Goal: Task Accomplishment & Management: Use online tool/utility

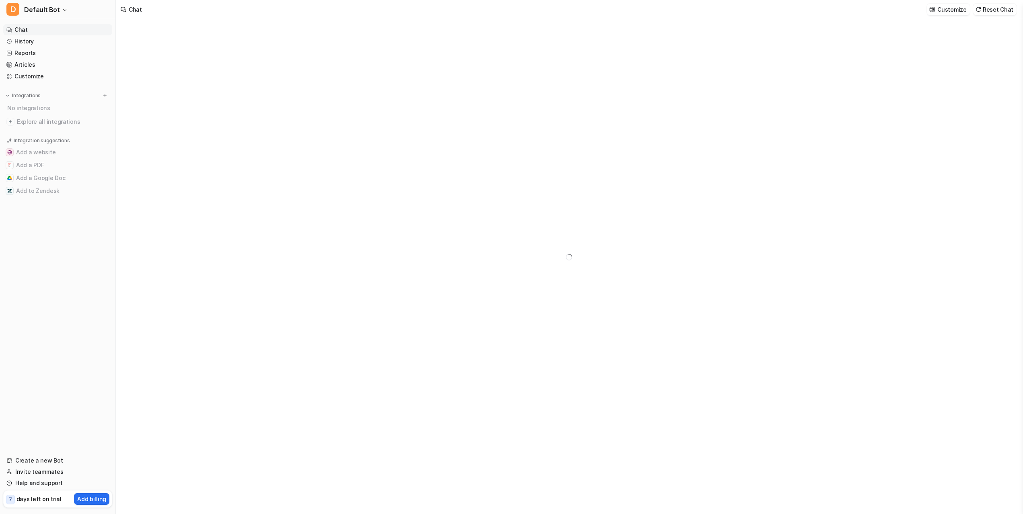
type textarea "**********"
click at [617, 287] on h3 "Add a Google Doc" at bounding box center [631, 285] width 49 height 8
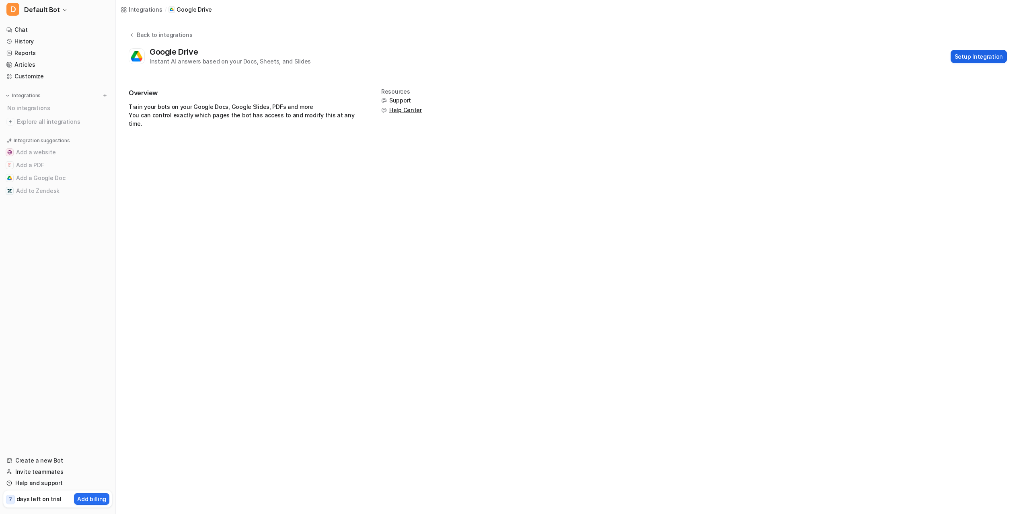
click at [976, 59] on button "Setup Integration" at bounding box center [978, 56] width 56 height 13
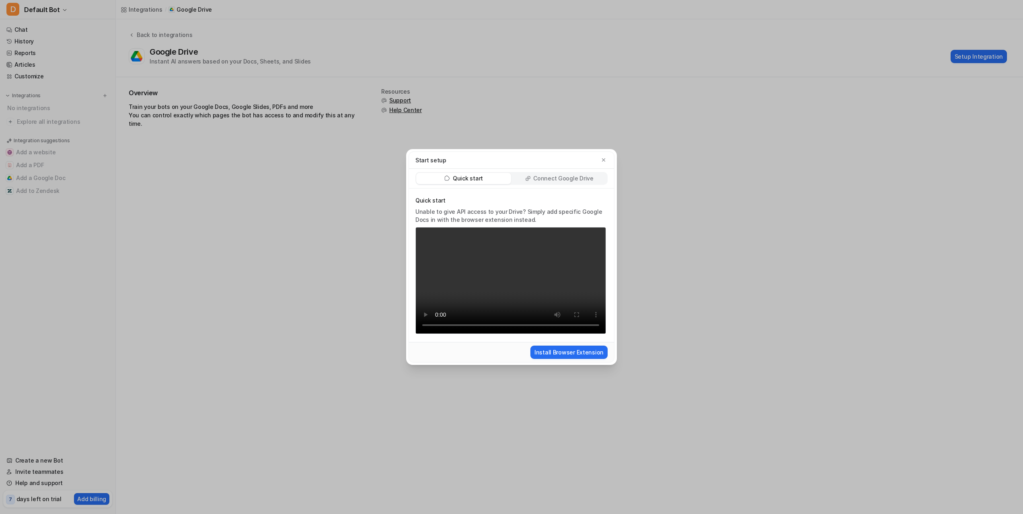
click at [562, 180] on p "Connect Google Drive" at bounding box center [563, 178] width 60 height 8
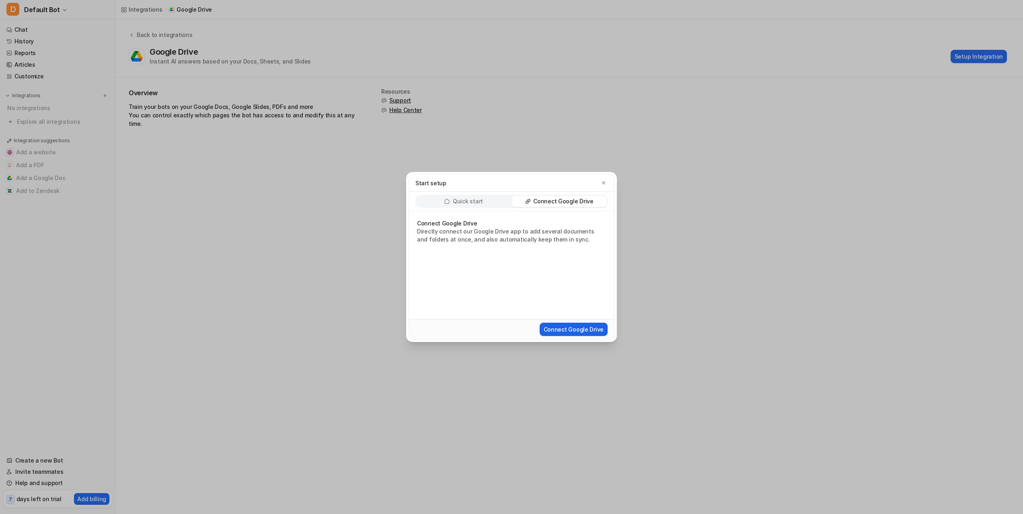
click at [564, 332] on button "Connect Google Drive" at bounding box center [573, 329] width 68 height 13
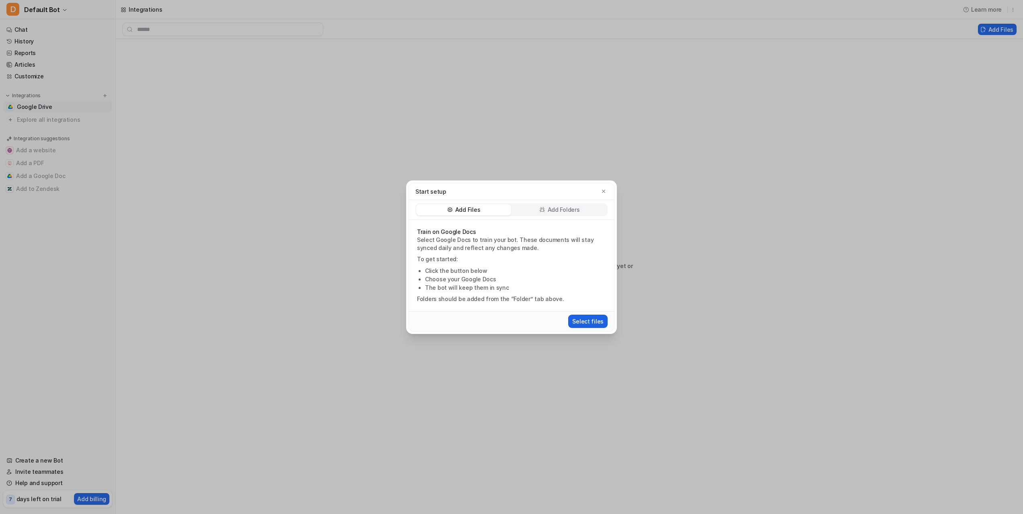
click at [590, 321] on button "Select files" at bounding box center [587, 321] width 39 height 13
click at [556, 210] on p "Add Folders" at bounding box center [563, 210] width 32 height 8
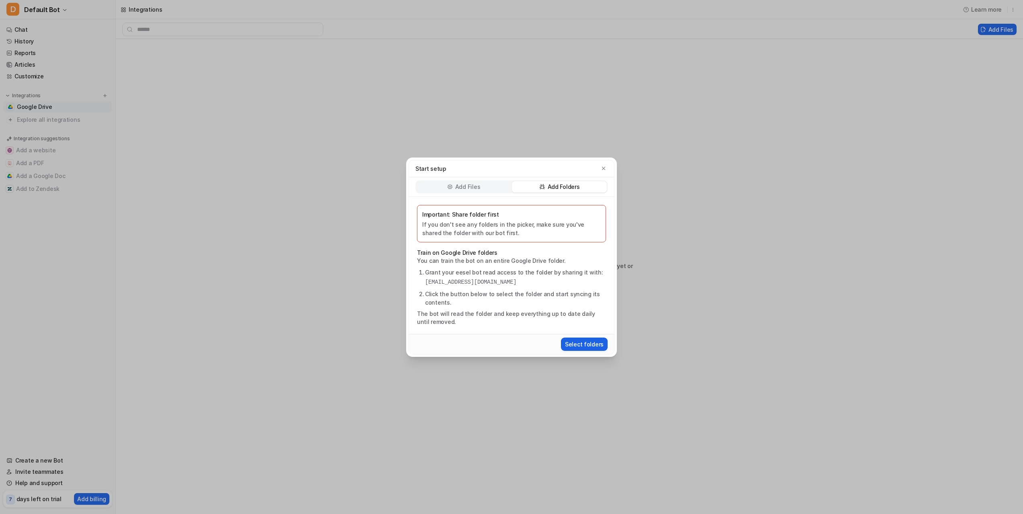
click at [585, 343] on button "Select folders" at bounding box center [584, 344] width 47 height 13
click at [543, 193] on div "Add Files Add Folders" at bounding box center [511, 187] width 205 height 20
click at [584, 344] on button "Select folders" at bounding box center [584, 344] width 47 height 13
click at [562, 188] on p "Add Folders" at bounding box center [563, 187] width 32 height 8
click at [546, 186] on div "Add Folders" at bounding box center [559, 186] width 95 height 11
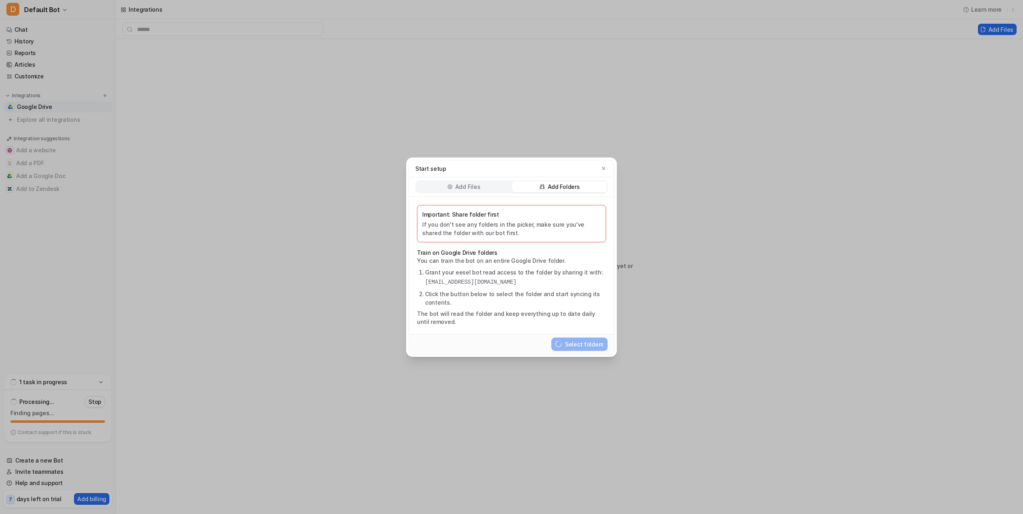
click at [484, 188] on div "Add Files" at bounding box center [463, 186] width 95 height 11
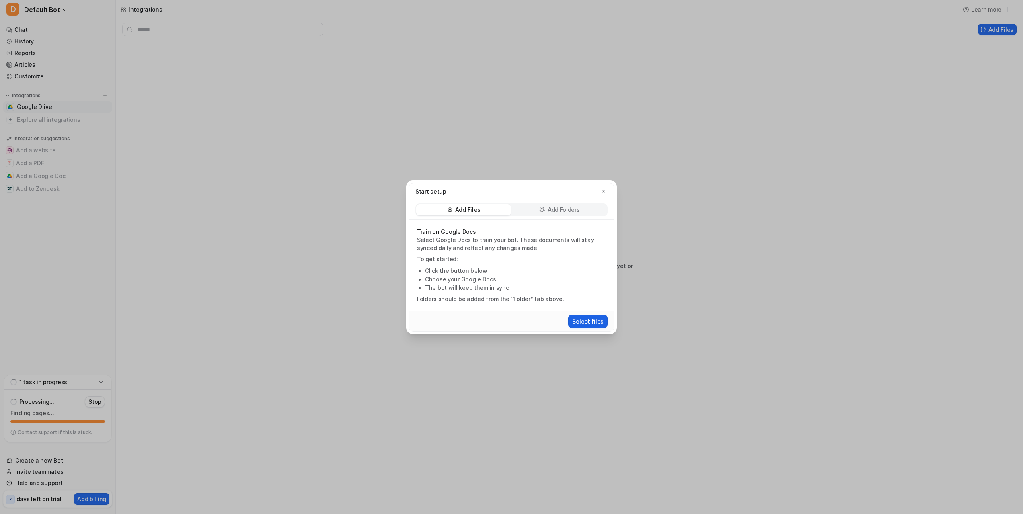
click at [587, 323] on button "Select files" at bounding box center [587, 321] width 39 height 13
click at [551, 209] on p "Add Folders" at bounding box center [563, 210] width 32 height 8
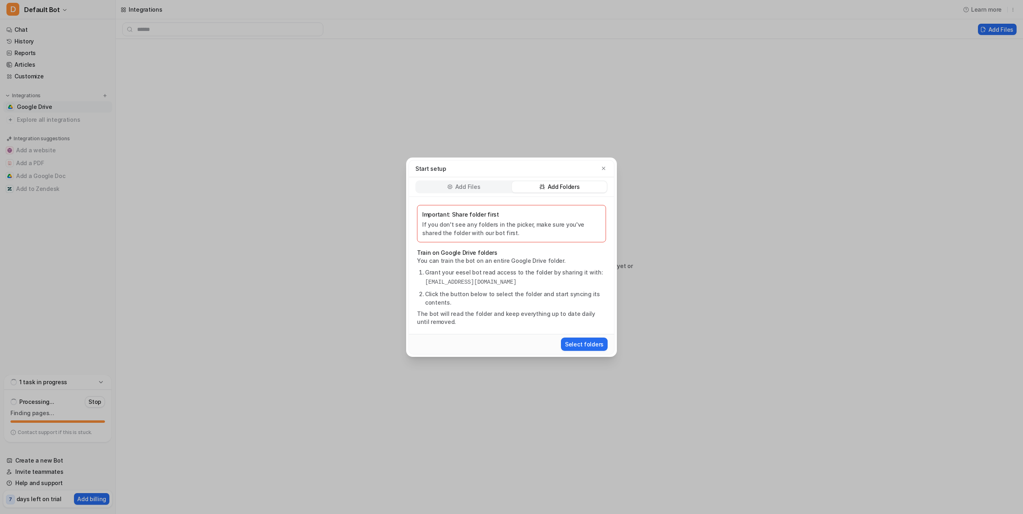
click at [436, 166] on p "Start setup" at bounding box center [430, 168] width 31 height 8
drag, startPoint x: 434, startPoint y: 169, endPoint x: 551, endPoint y: 171, distance: 116.2
click at [434, 170] on p "Start setup" at bounding box center [430, 168] width 31 height 8
click at [603, 170] on icon "button" at bounding box center [603, 169] width 6 height 6
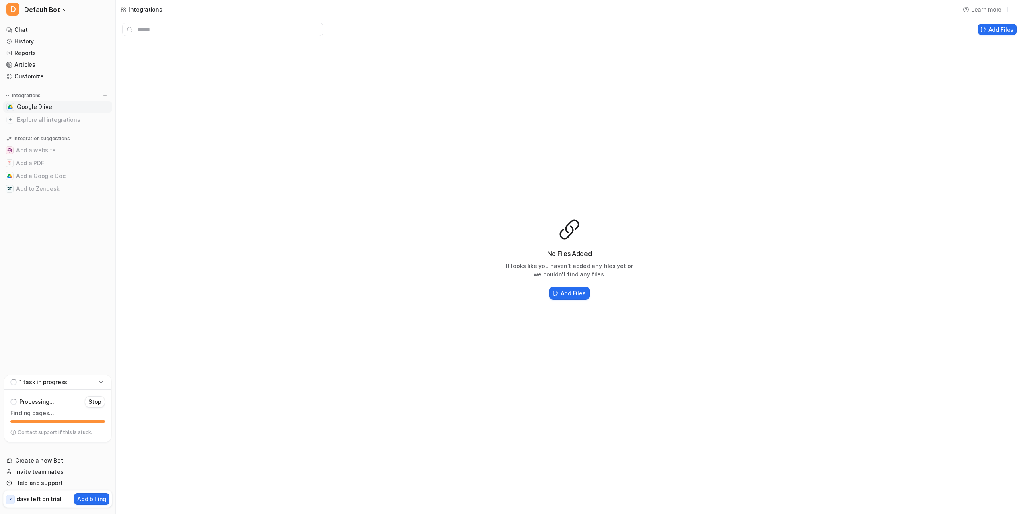
click at [40, 105] on span "Google Drive" at bounding box center [34, 107] width 35 height 8
click at [1002, 497] on icon "Close" at bounding box center [1004, 498] width 6 height 6
click at [577, 292] on h2 "Add Files" at bounding box center [572, 293] width 25 height 8
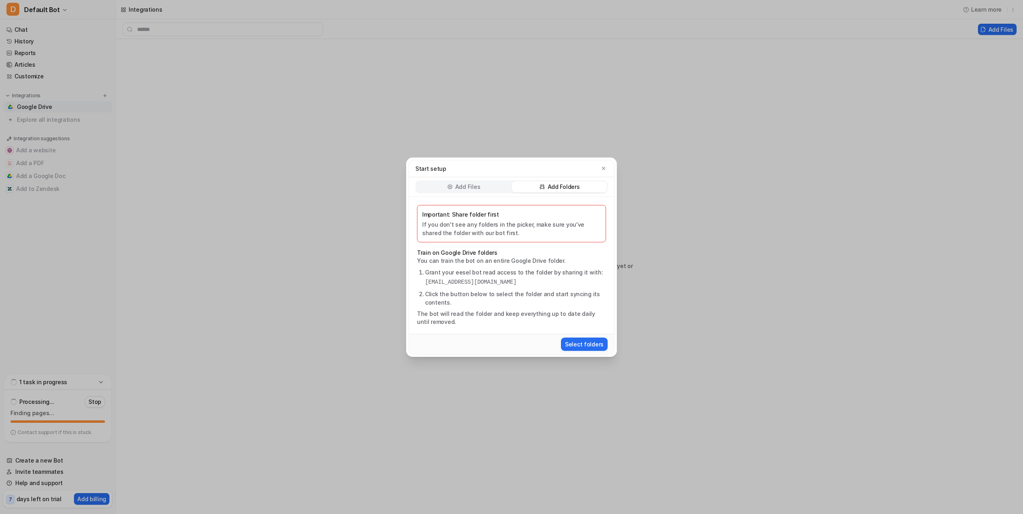
click at [989, 25] on div "Start setup Add Files Add Folders Important: Share folder first If you don't se…" at bounding box center [511, 257] width 1023 height 514
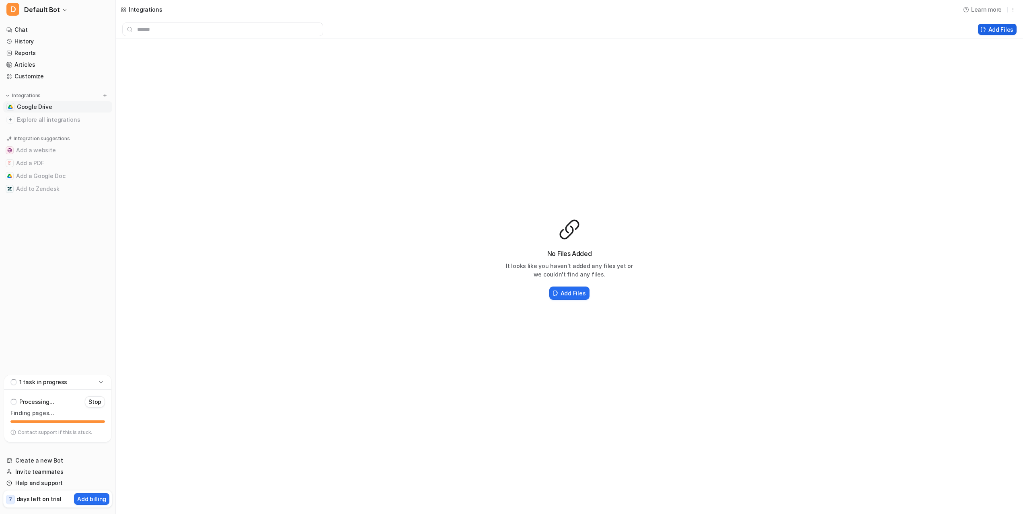
click at [991, 31] on button "Add Files" at bounding box center [997, 29] width 39 height 11
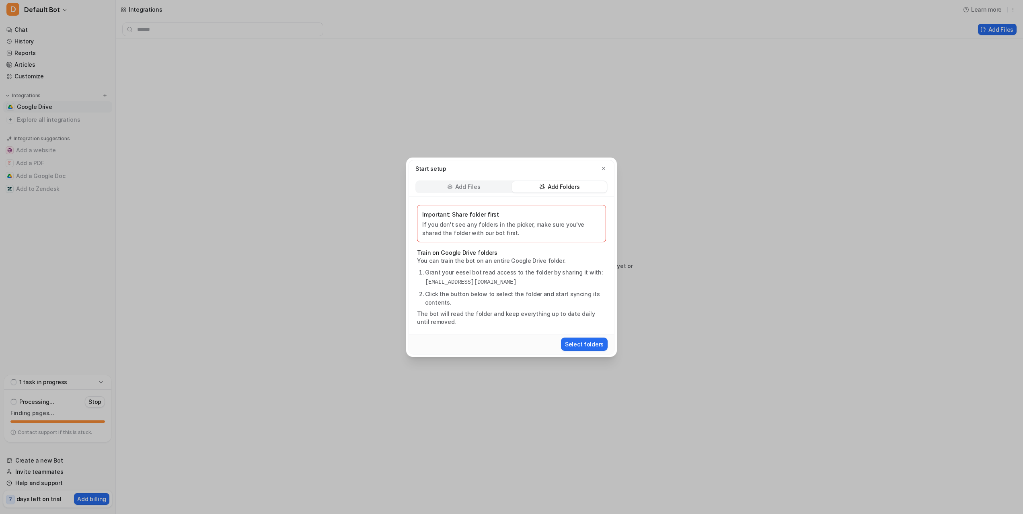
click at [989, 33] on div "Start setup Add Files Add Folders Important: Share folder first If you don't se…" at bounding box center [511, 257] width 1023 height 514
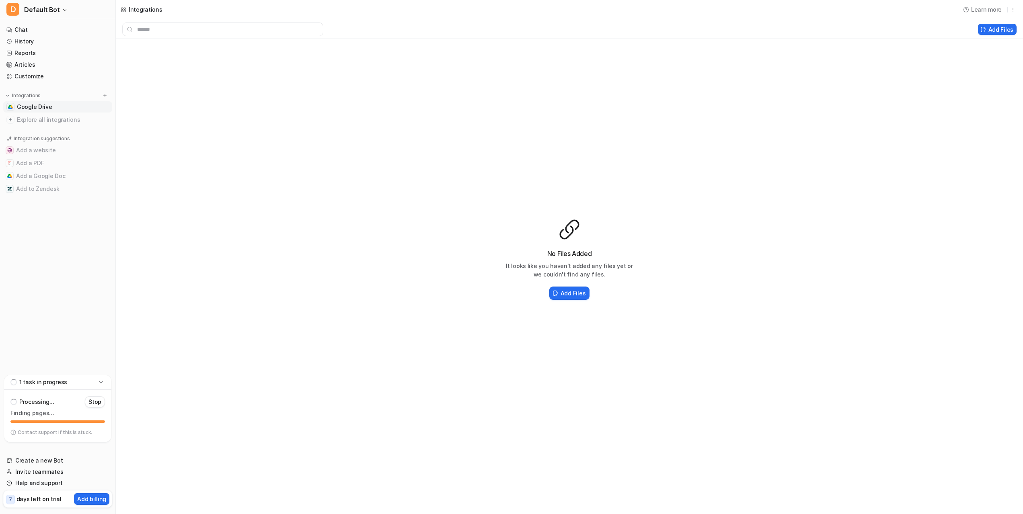
click at [998, 35] on div "Add Files" at bounding box center [569, 30] width 907 height 14
click at [990, 28] on button "Add Files" at bounding box center [997, 29] width 39 height 11
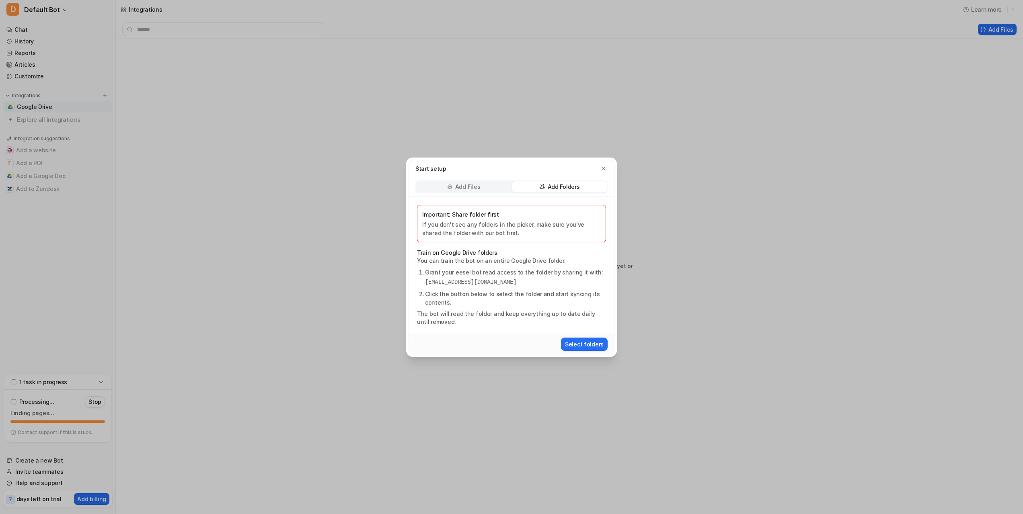
drag, startPoint x: 558, startPoint y: 193, endPoint x: 515, endPoint y: 220, distance: 51.2
click at [557, 193] on div "Add Files Add Folders" at bounding box center [511, 187] width 205 height 20
drag, startPoint x: 560, startPoint y: 282, endPoint x: 418, endPoint y: 285, distance: 142.3
click at [422, 282] on ol "Grant your eesel bot read access to the folder by sharing it with: [EMAIL_ADDRE…" at bounding box center [511, 287] width 189 height 39
copy pre "[EMAIL_ADDRESS][DOMAIN_NAME]"
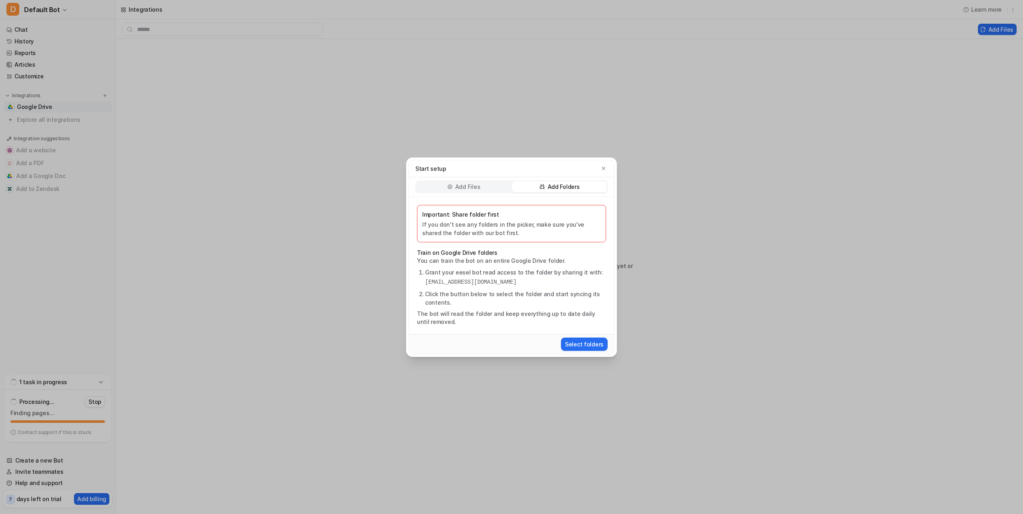
click at [556, 190] on p "Add Folders" at bounding box center [563, 187] width 32 height 8
drag, startPoint x: 549, startPoint y: 186, endPoint x: 532, endPoint y: 184, distance: 17.5
click at [546, 186] on div "Add Folders" at bounding box center [559, 186] width 95 height 11
click at [456, 185] on p "Add Files" at bounding box center [467, 187] width 25 height 8
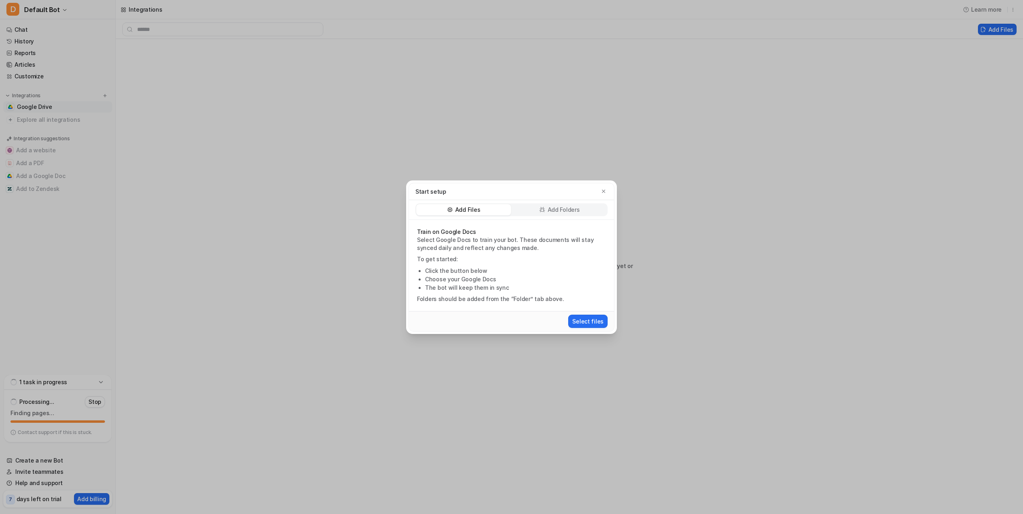
click at [99, 399] on div "Start setup Add Files Add Folders Train on Google Docs Select Google Docs to tr…" at bounding box center [511, 257] width 1023 height 514
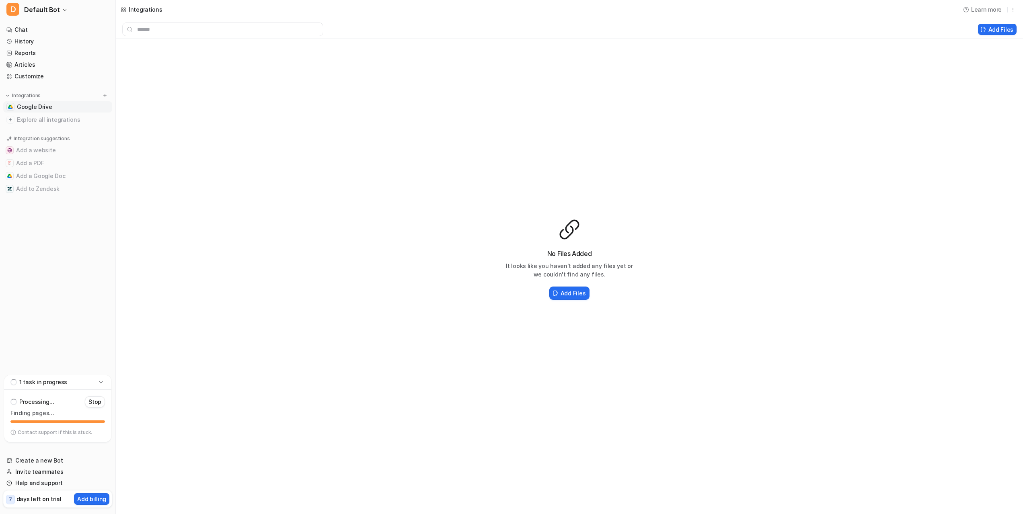
click at [97, 401] on p "Stop" at bounding box center [94, 402] width 13 height 8
click at [100, 396] on icon at bounding box center [101, 395] width 8 height 8
click at [49, 102] on link "Google Drive" at bounding box center [57, 106] width 109 height 11
click at [45, 105] on span "Google Drive" at bounding box center [34, 107] width 35 height 8
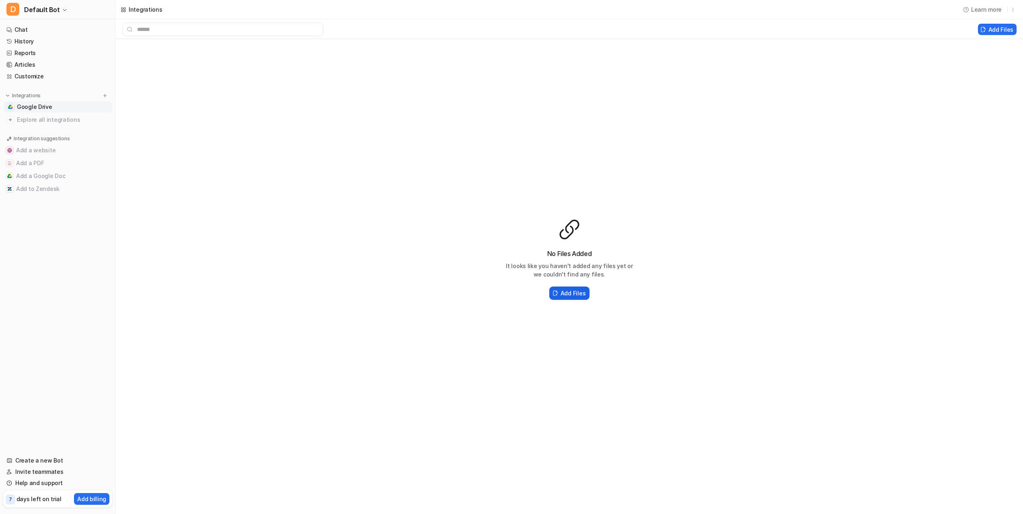
click at [577, 293] on h2 "Add Files" at bounding box center [572, 293] width 25 height 8
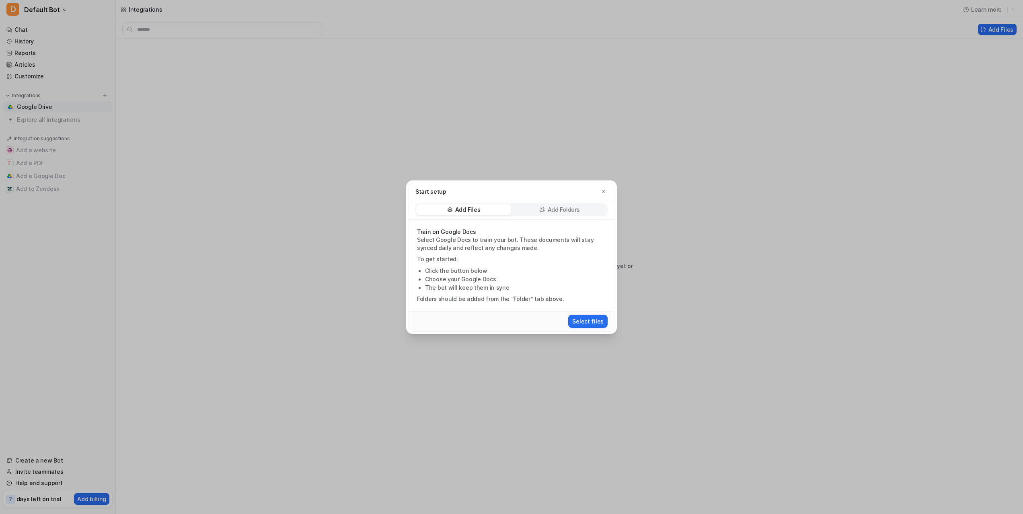
click at [547, 207] on p "Add Folders" at bounding box center [563, 210] width 32 height 8
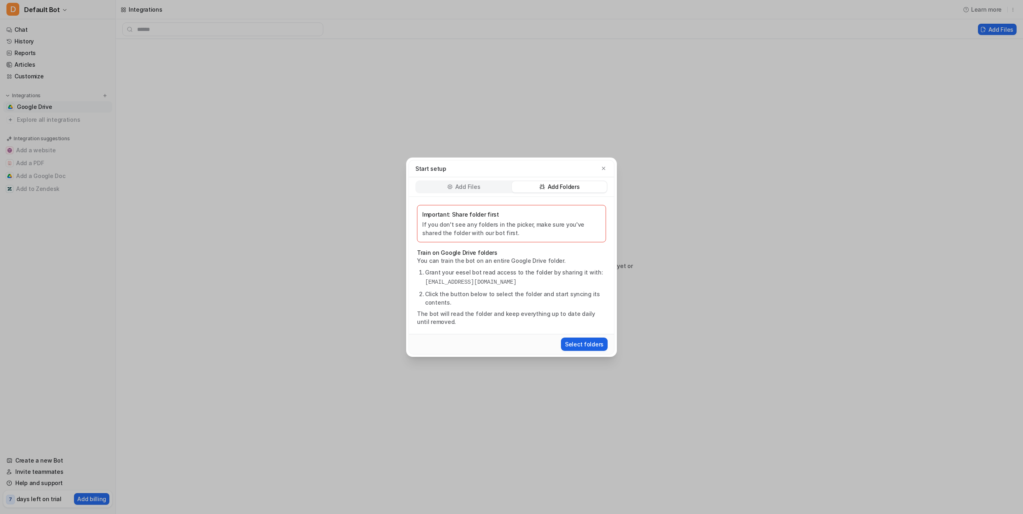
click at [587, 340] on button "Select folders" at bounding box center [584, 344] width 47 height 13
click at [451, 263] on p "You can train the bot on an entire Google Drive folder." at bounding box center [511, 261] width 189 height 8
drag, startPoint x: 443, startPoint y: 320, endPoint x: 439, endPoint y: 320, distance: 4.4
click at [443, 320] on p "The bot will read the folder and keep everything up to date daily until removed." at bounding box center [511, 318] width 189 height 16
click at [426, 183] on div "Add Files" at bounding box center [463, 186] width 95 height 11
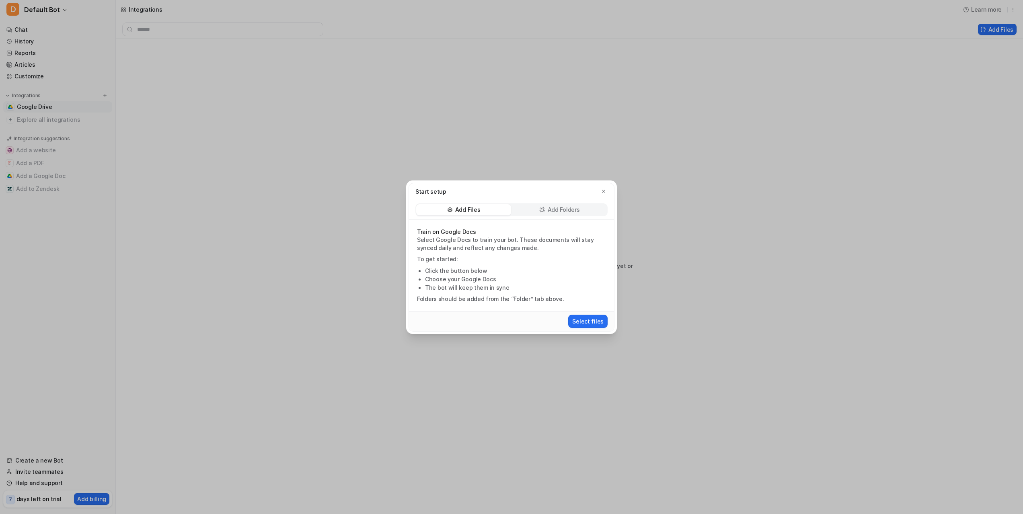
click at [569, 194] on div "Start setup" at bounding box center [511, 191] width 192 height 8
click at [566, 208] on p "Add Folders" at bounding box center [563, 210] width 32 height 8
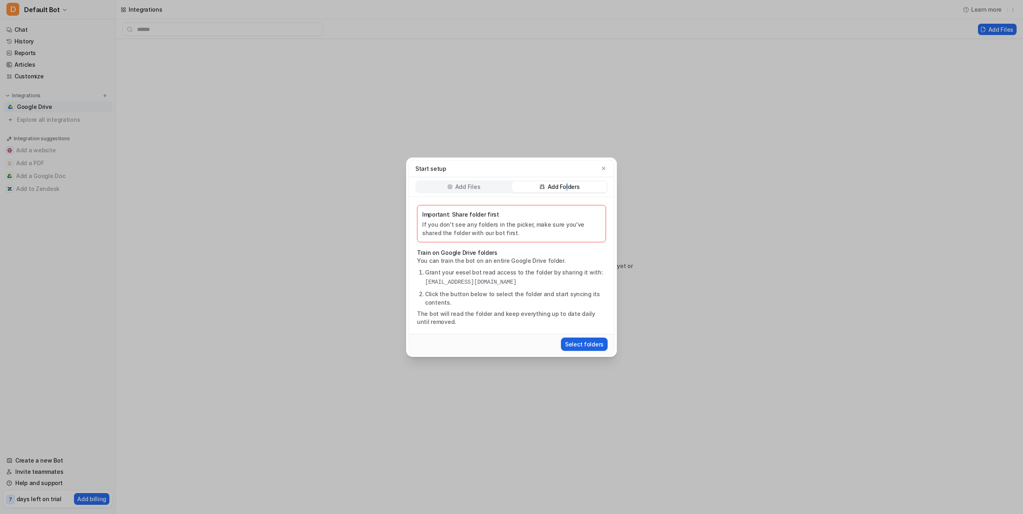
click at [588, 344] on button "Select folders" at bounding box center [584, 344] width 47 height 13
